Goal: Transaction & Acquisition: Book appointment/travel/reservation

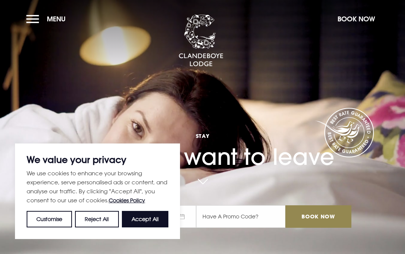
click at [361, 25] on button "Book Now" at bounding box center [356, 19] width 45 height 16
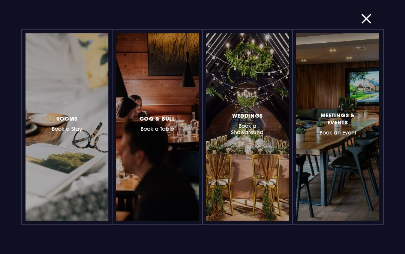
click at [99, 127] on div at bounding box center [99, 127] width 0 height 0
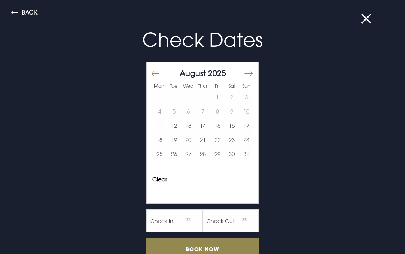
click at [248, 73] on button "Move forward to switch to the next month." at bounding box center [248, 74] width 9 height 16
click at [246, 75] on button "Move forward to switch to the next month." at bounding box center [248, 74] width 9 height 16
click at [218, 141] on button "24" at bounding box center [217, 140] width 15 height 14
click at [223, 247] on input "Book Now" at bounding box center [202, 249] width 113 height 22
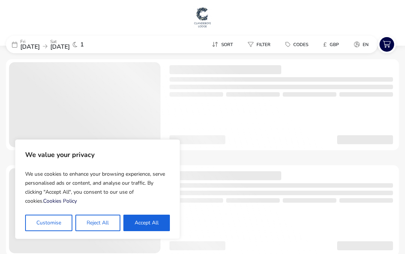
click at [151, 220] on button "Accept All" at bounding box center [146, 223] width 47 height 17
checkbox input "true"
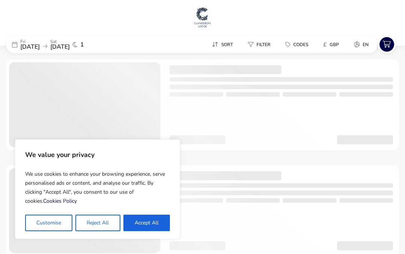
checkbox input "true"
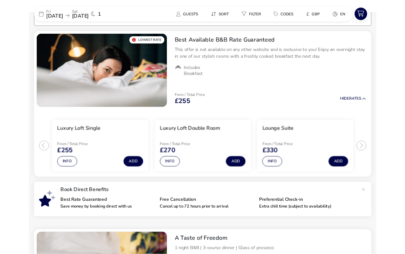
scroll to position [42, 0]
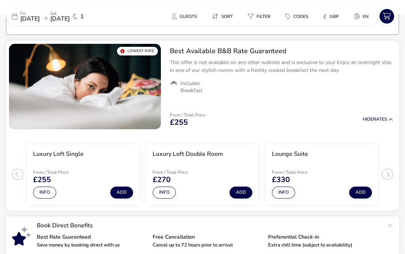
click at [167, 190] on button "Info" at bounding box center [164, 193] width 23 height 12
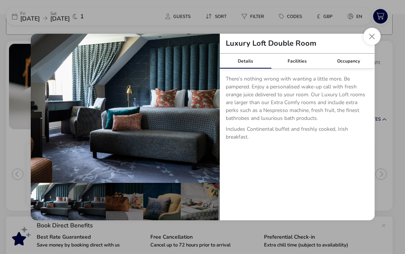
click at [373, 37] on button "Close dialog" at bounding box center [371, 36] width 17 height 17
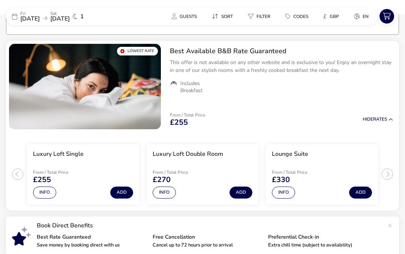
click at [49, 193] on button "Info" at bounding box center [44, 193] width 23 height 12
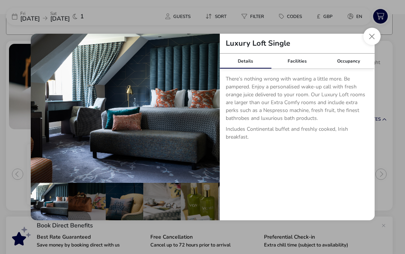
click at [372, 38] on button "Close dialog" at bounding box center [371, 36] width 17 height 17
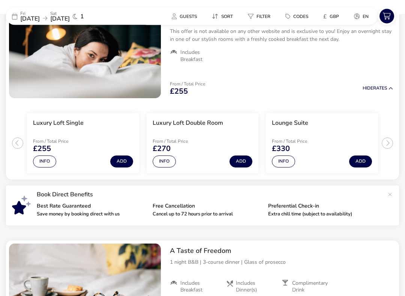
scroll to position [76, 0]
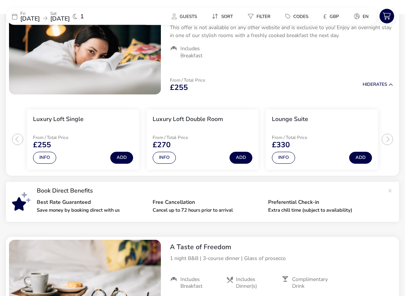
click at [385, 141] on ul "Luxury Loft Single From / Total Price £255 Info Add Luxury Loft Double Room Fro…" at bounding box center [202, 137] width 393 height 78
click at [388, 140] on ul "Luxury Loft Single From / Total Price £255 Info Add Luxury Loft Double Room Fro…" at bounding box center [202, 137] width 393 height 78
click at [389, 141] on ul "Luxury Loft Single From / Total Price £255 Info Add Luxury Loft Double Room Fro…" at bounding box center [202, 137] width 393 height 78
click at [164, 160] on button "Info" at bounding box center [164, 158] width 23 height 12
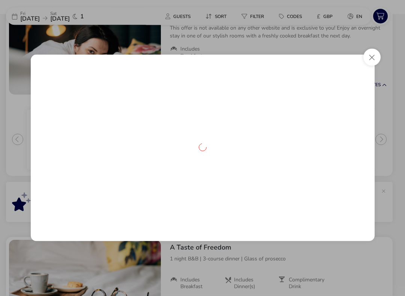
scroll to position [77, 0]
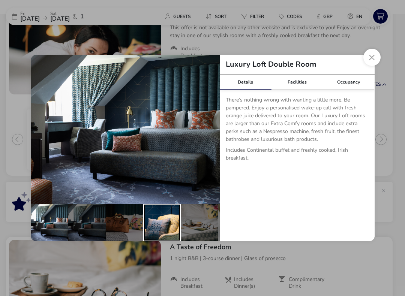
click at [152, 222] on div "details" at bounding box center [162, 223] width 38 height 38
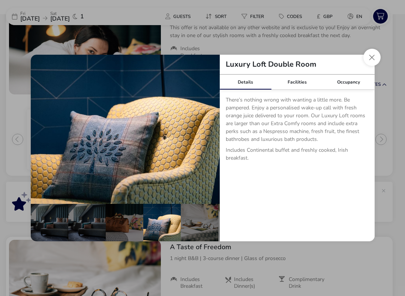
click at [112, 226] on div "details" at bounding box center [125, 223] width 38 height 38
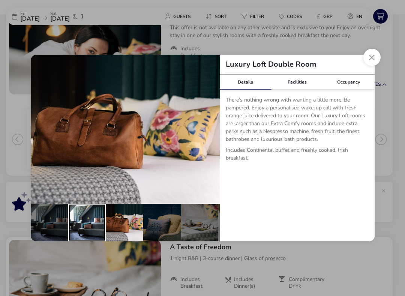
click at [74, 226] on div "details" at bounding box center [87, 223] width 38 height 38
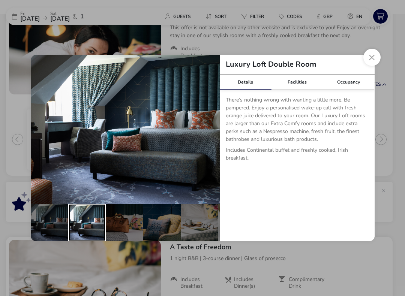
click at [373, 57] on button "Close dialog" at bounding box center [371, 57] width 17 height 17
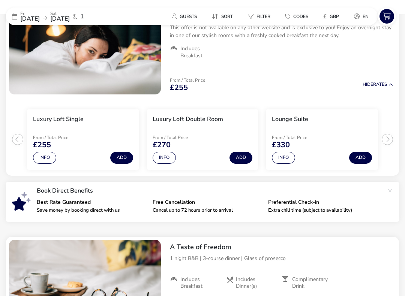
click at [164, 156] on button "Info" at bounding box center [164, 158] width 23 height 12
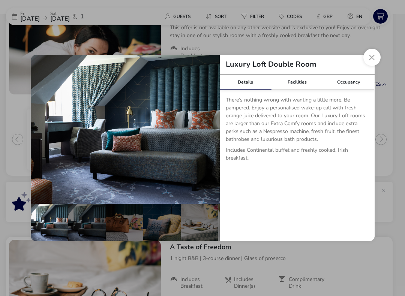
click at [301, 83] on div "Facilities" at bounding box center [297, 82] width 52 height 15
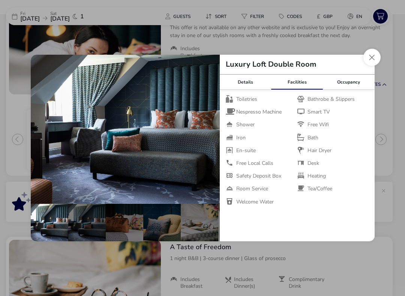
click at [374, 60] on button "Close dialog" at bounding box center [371, 57] width 17 height 17
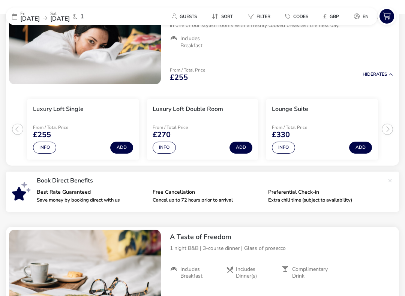
scroll to position [91, 0]
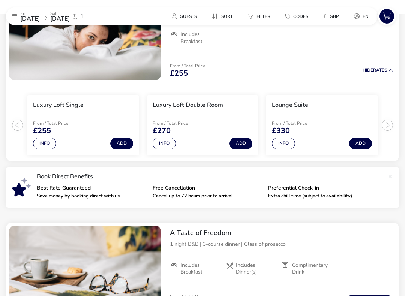
click at [166, 142] on button "Info" at bounding box center [164, 144] width 23 height 12
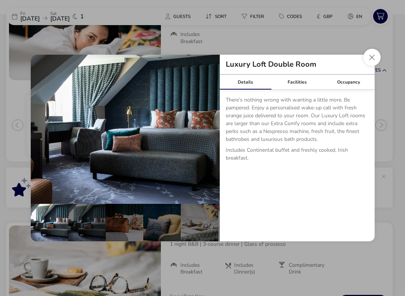
click at [377, 57] on button "Close dialog" at bounding box center [371, 57] width 17 height 17
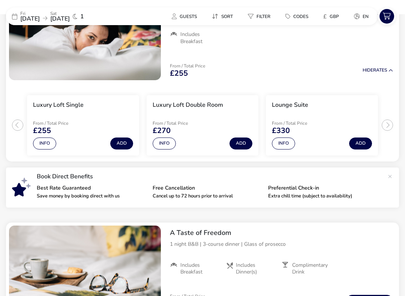
click at [168, 143] on button "Info" at bounding box center [164, 144] width 23 height 12
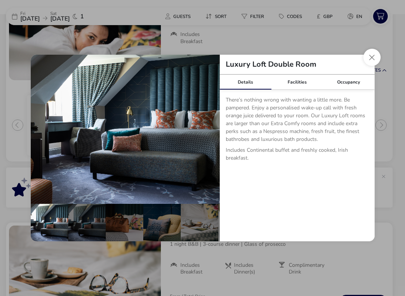
click at [367, 61] on button "Close dialog" at bounding box center [371, 57] width 17 height 17
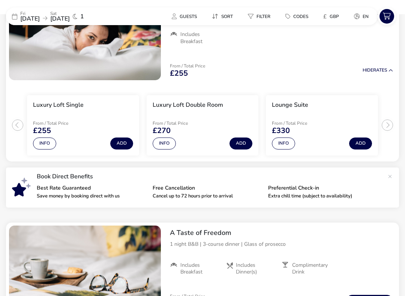
click at [245, 144] on button "Add" at bounding box center [241, 144] width 23 height 12
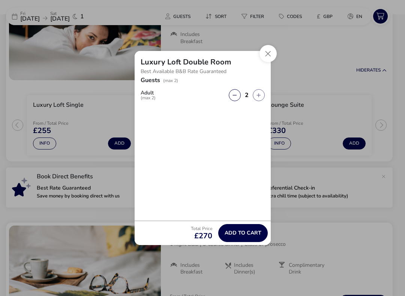
click at [250, 230] on span "Add to cart" at bounding box center [243, 233] width 37 height 6
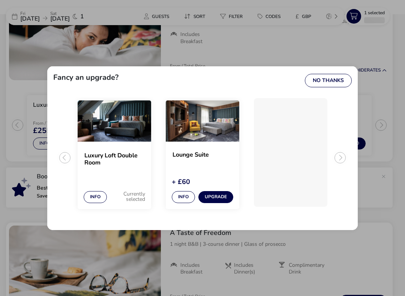
click at [338, 77] on button "No Thanks" at bounding box center [328, 81] width 47 height 14
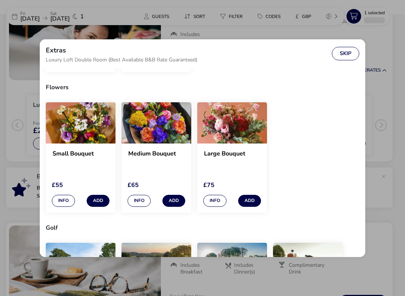
click at [347, 54] on button "Skip" at bounding box center [345, 54] width 27 height 14
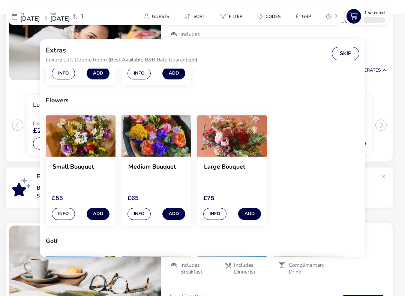
scroll to position [0, 0]
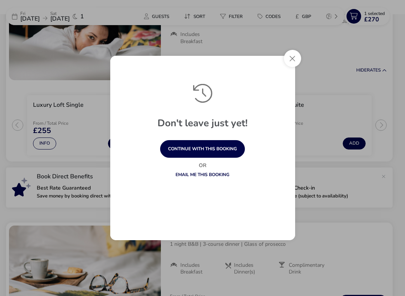
click at [295, 59] on button "Close" at bounding box center [292, 58] width 17 height 17
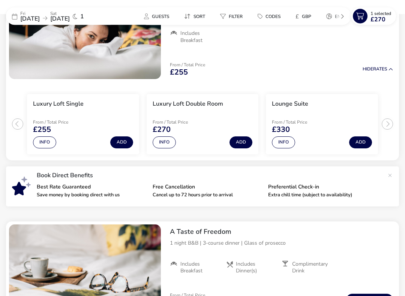
click at [245, 137] on button "Add" at bounding box center [241, 143] width 23 height 12
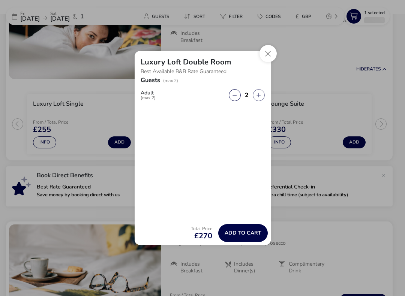
click at [247, 232] on span "Add to cart" at bounding box center [243, 233] width 37 height 6
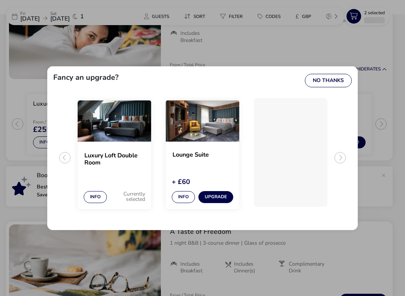
click at [323, 77] on button "No Thanks" at bounding box center [328, 81] width 47 height 14
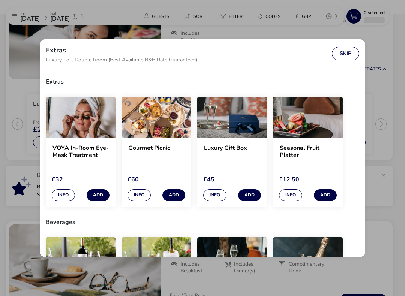
click at [345, 52] on button "Skip" at bounding box center [345, 54] width 27 height 14
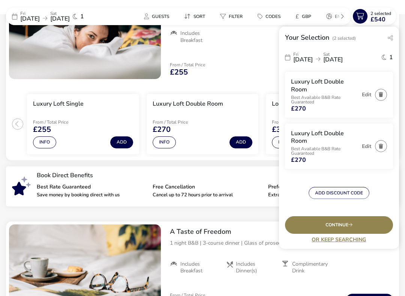
click at [357, 226] on div "Continue" at bounding box center [339, 225] width 108 height 18
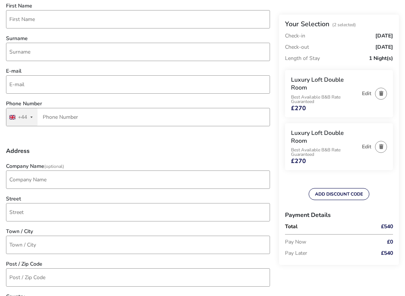
scroll to position [135, 0]
click at [382, 147] on icon "button" at bounding box center [381, 147] width 4 height 5
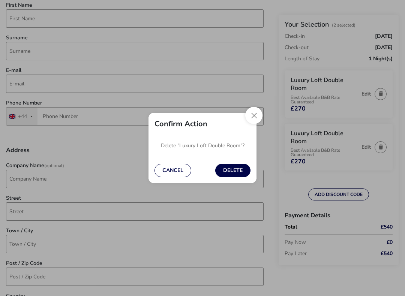
click at [237, 166] on button "Delete" at bounding box center [232, 171] width 35 height 14
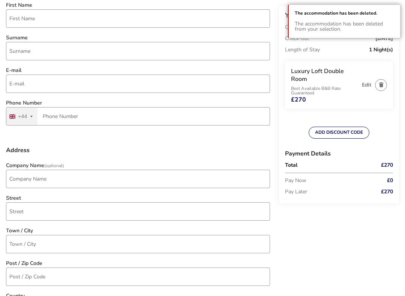
click at [172, 254] on div "Company Name (Optional) Street Town / City Post / Zip Code Country United Kingd…" at bounding box center [138, 259] width 272 height 192
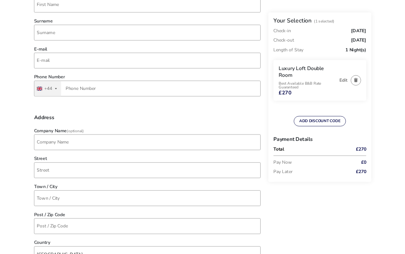
scroll to position [0, 0]
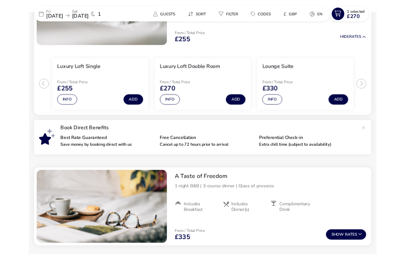
scroll to position [115, 0]
